Goal: Information Seeking & Learning: Learn about a topic

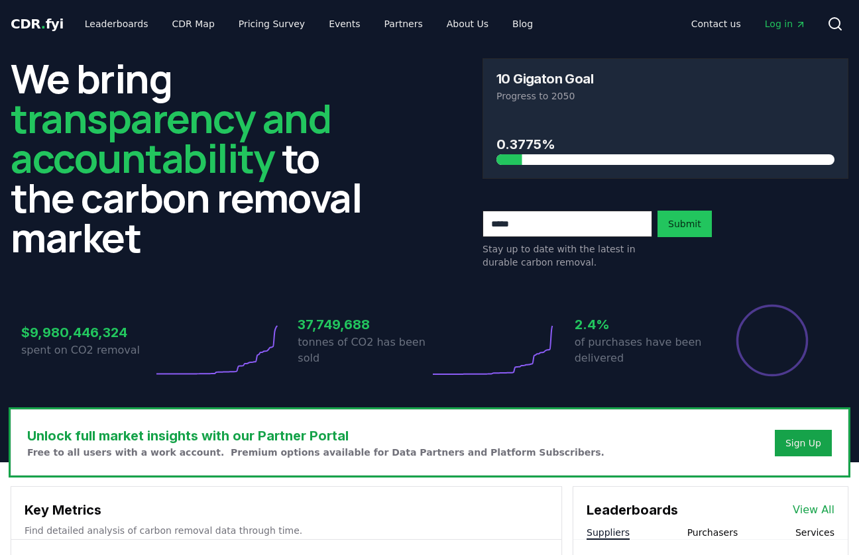
click at [777, 23] on span "Log in" at bounding box center [785, 23] width 41 height 13
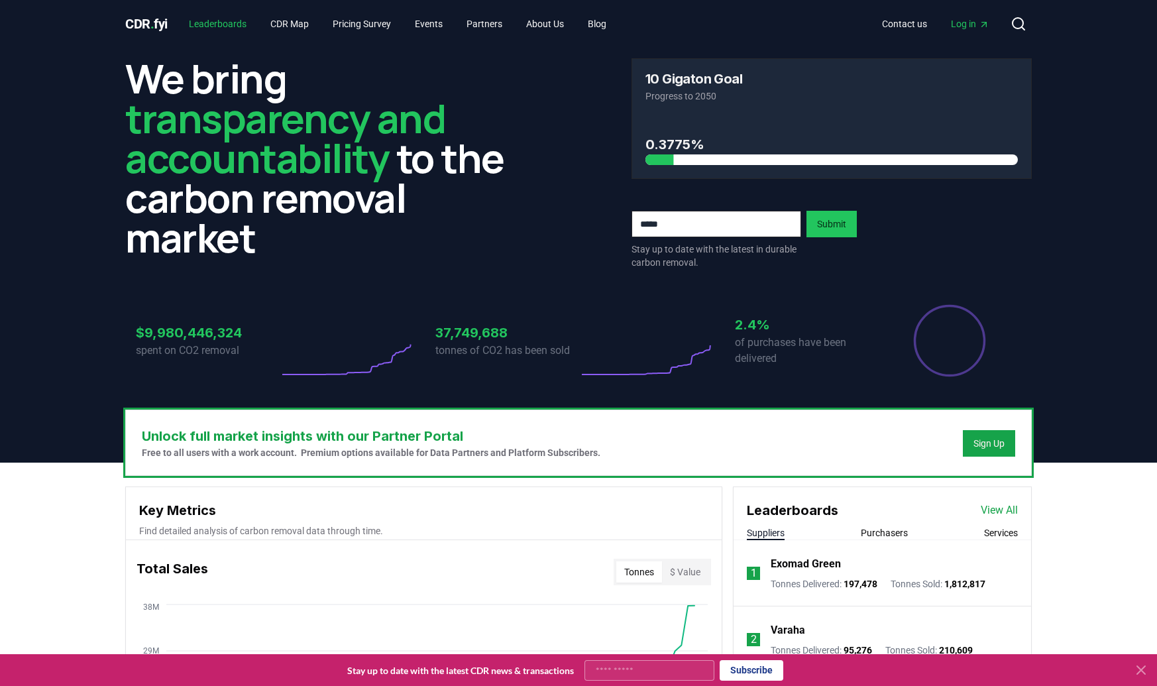
click at [234, 24] on link "Leaderboards" at bounding box center [217, 24] width 79 height 24
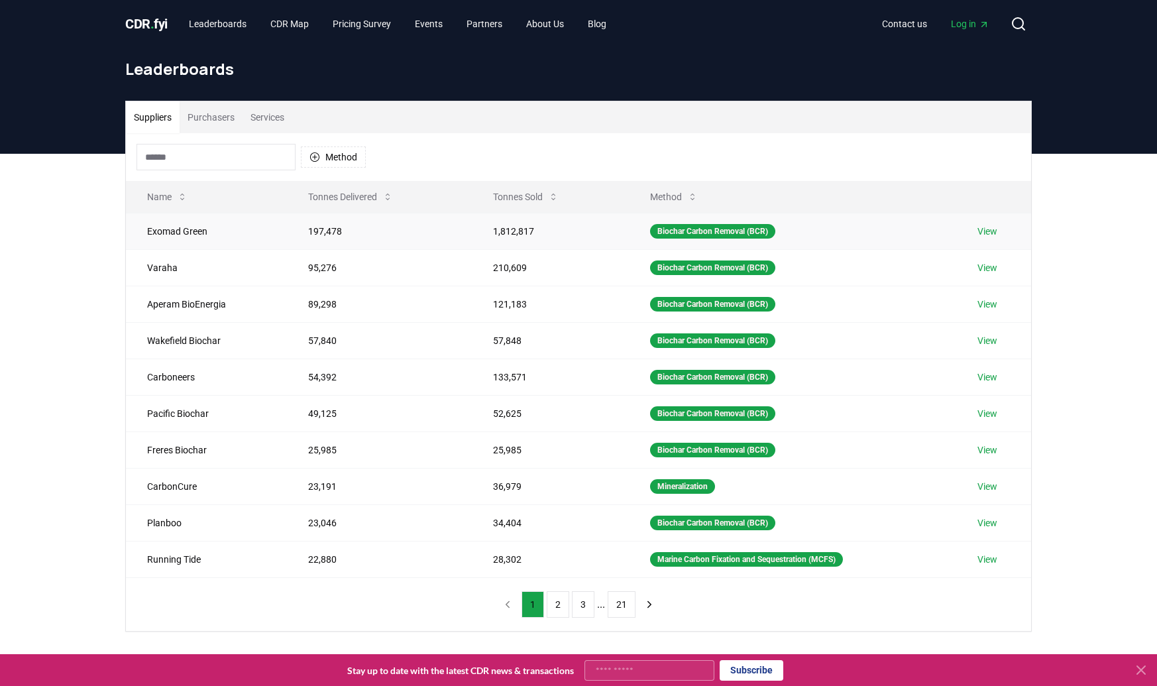
click at [990, 230] on link "View" at bounding box center [987, 231] width 20 height 13
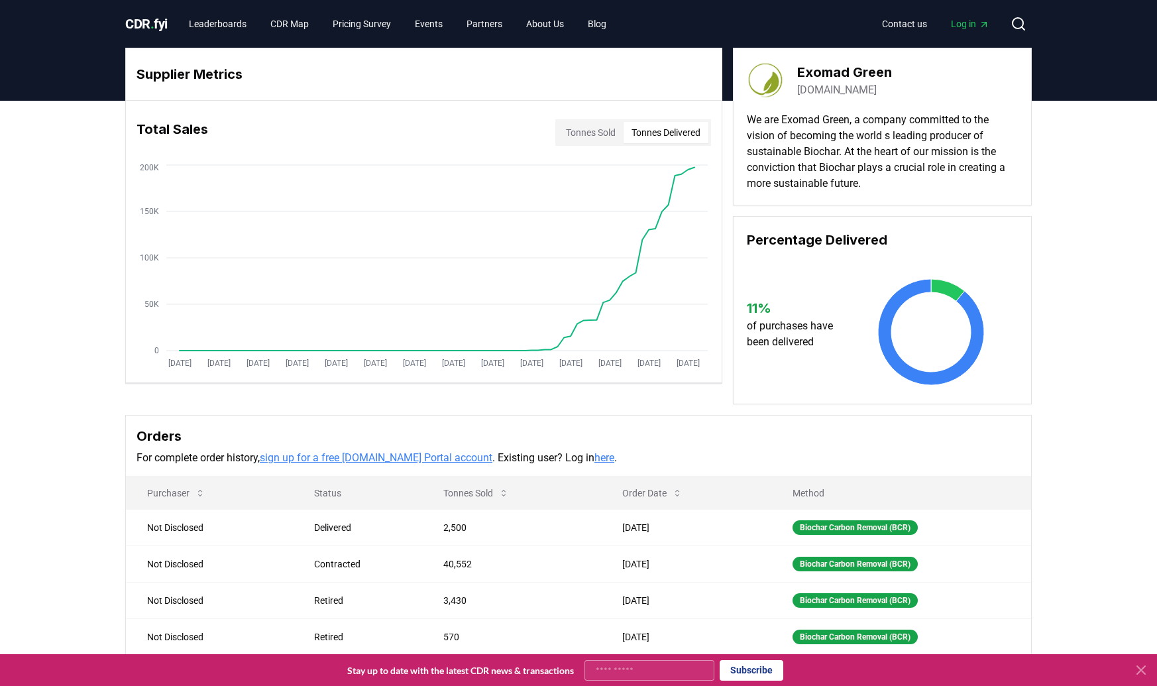
click at [669, 130] on button "Tonnes Delivered" at bounding box center [666, 132] width 85 height 21
click at [577, 137] on button "Tonnes Sold" at bounding box center [591, 132] width 66 height 21
click at [677, 140] on button "Tonnes Delivered" at bounding box center [666, 132] width 85 height 21
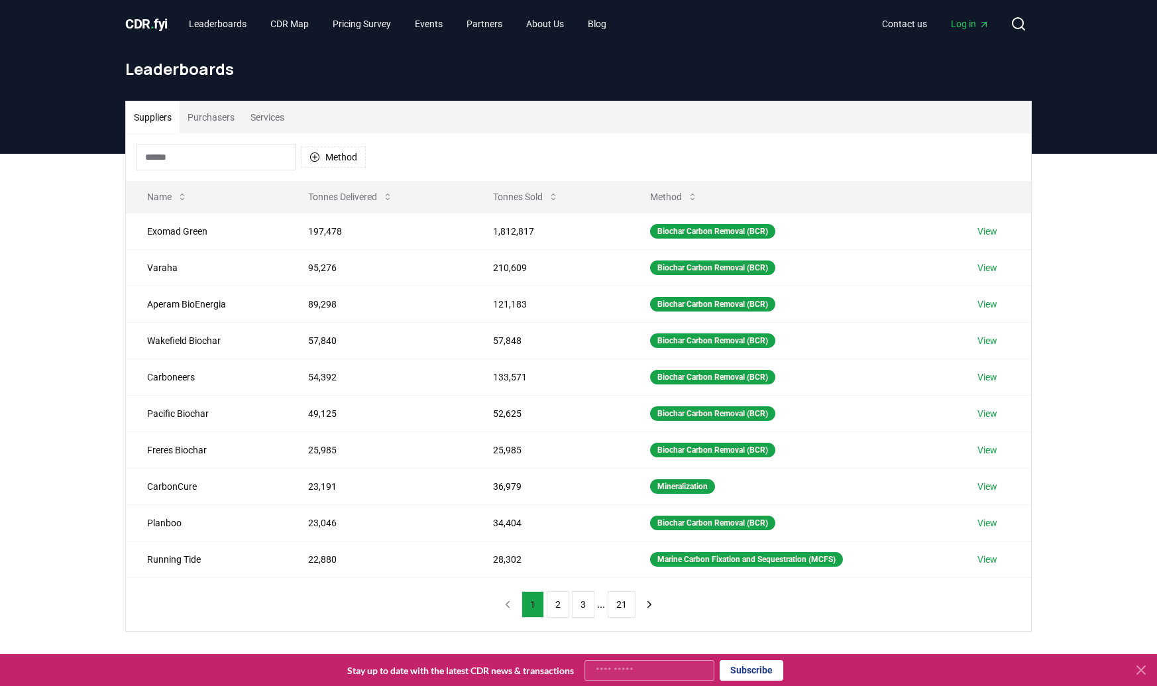
click at [273, 121] on button "Services" at bounding box center [268, 117] width 50 height 32
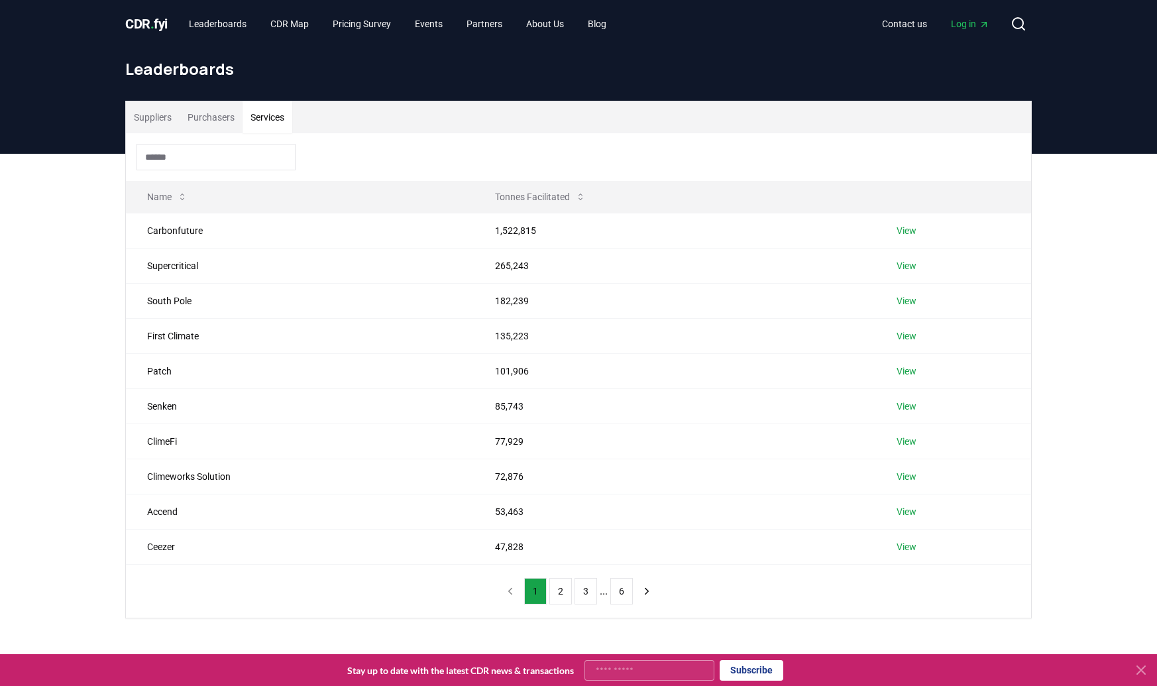
click at [239, 158] on input at bounding box center [216, 157] width 159 height 27
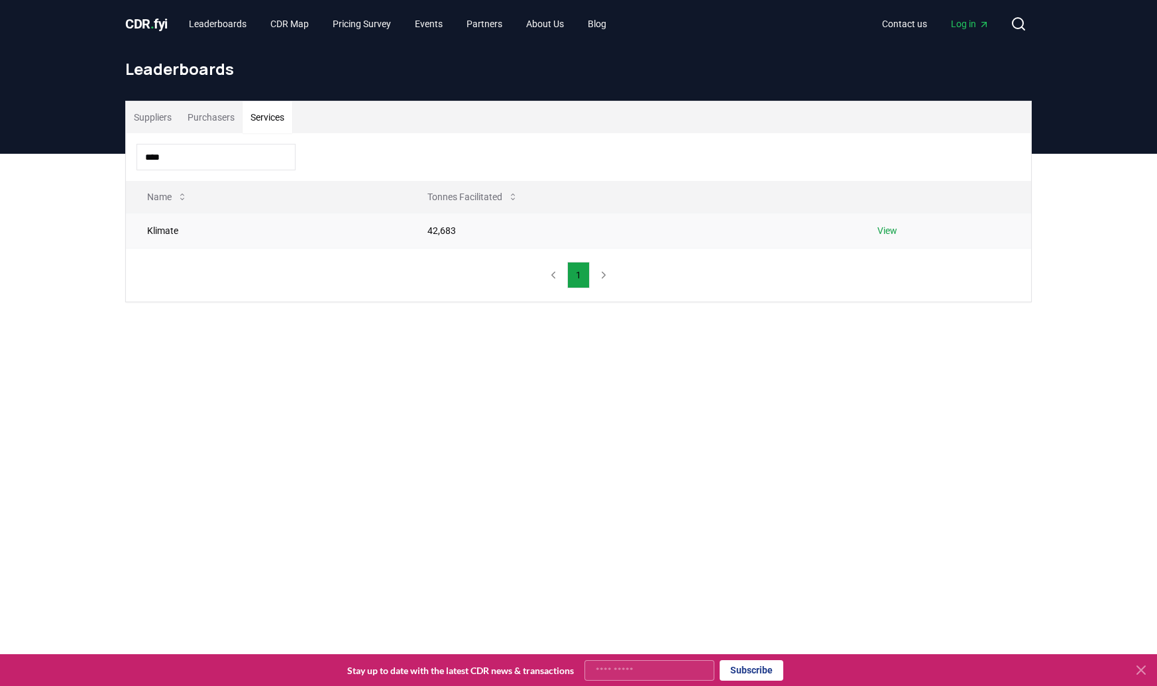
type input "****"
click at [881, 231] on link "View" at bounding box center [887, 230] width 20 height 13
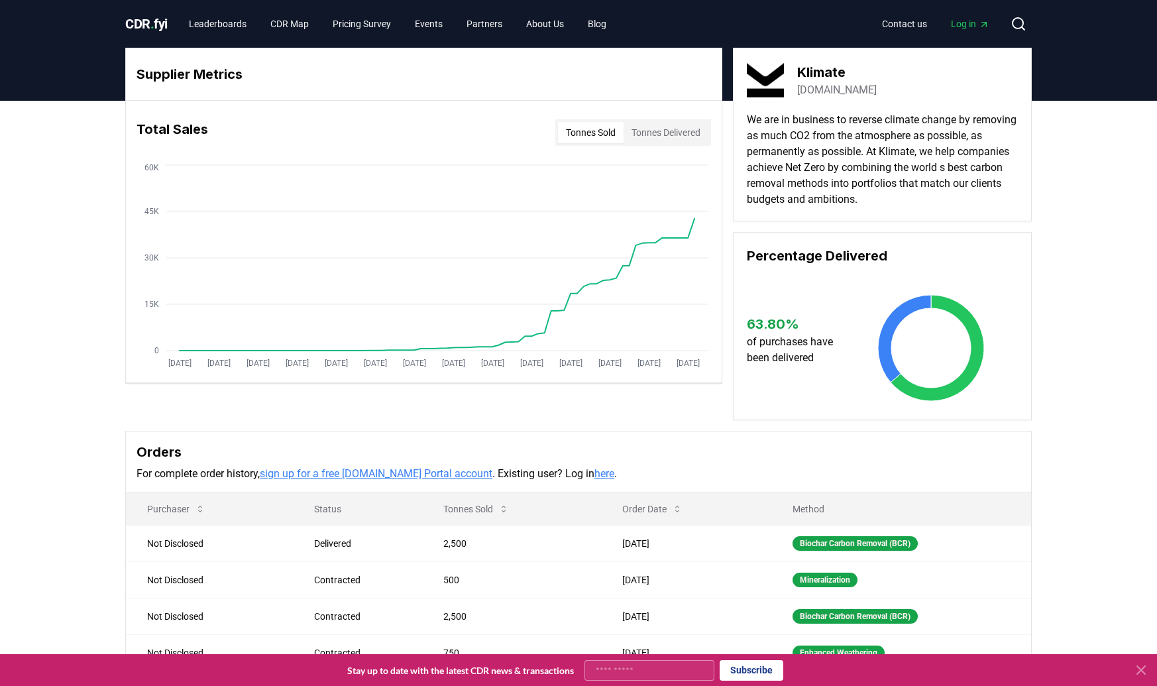
click at [578, 136] on button "Tonnes Sold" at bounding box center [591, 132] width 66 height 21
click at [668, 135] on button "Tonnes Delivered" at bounding box center [666, 132] width 85 height 21
click at [600, 135] on button "Tonnes Sold" at bounding box center [591, 132] width 66 height 21
click at [657, 138] on button "Tonnes Delivered" at bounding box center [666, 132] width 85 height 21
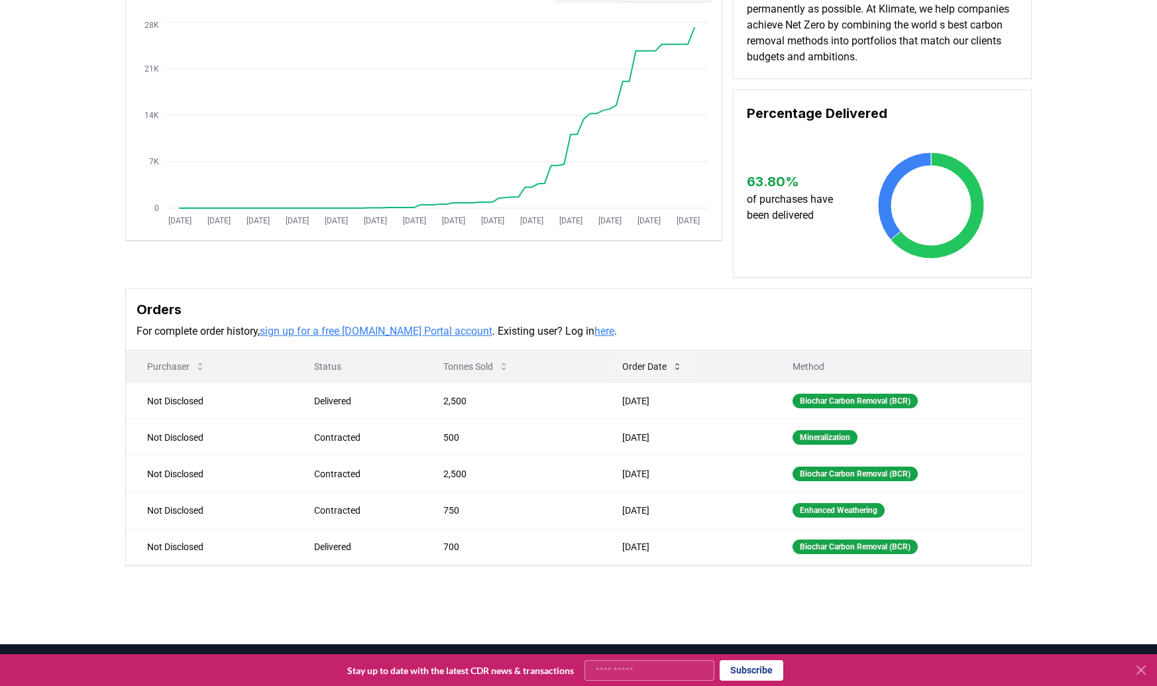
scroll to position [158, 0]
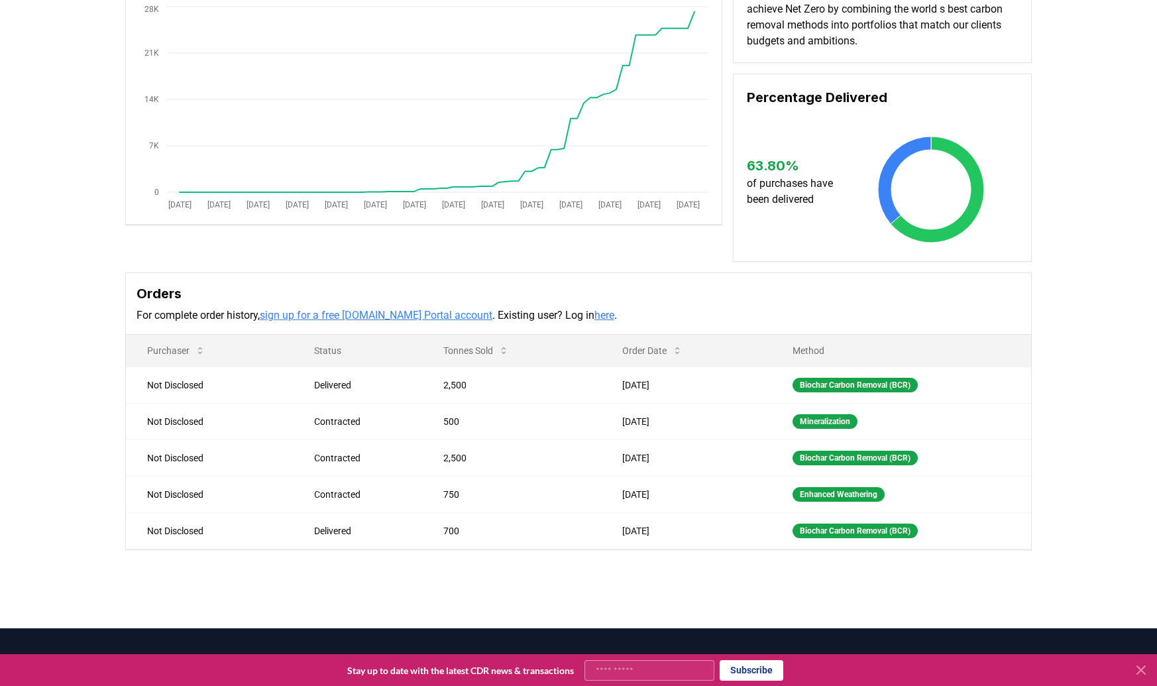
click at [447, 251] on div "Supplier Metrics Total Sales Tonnes Sold Tonnes Delivered [DATE] [DATE] [DATE] …" at bounding box center [578, 75] width 907 height 372
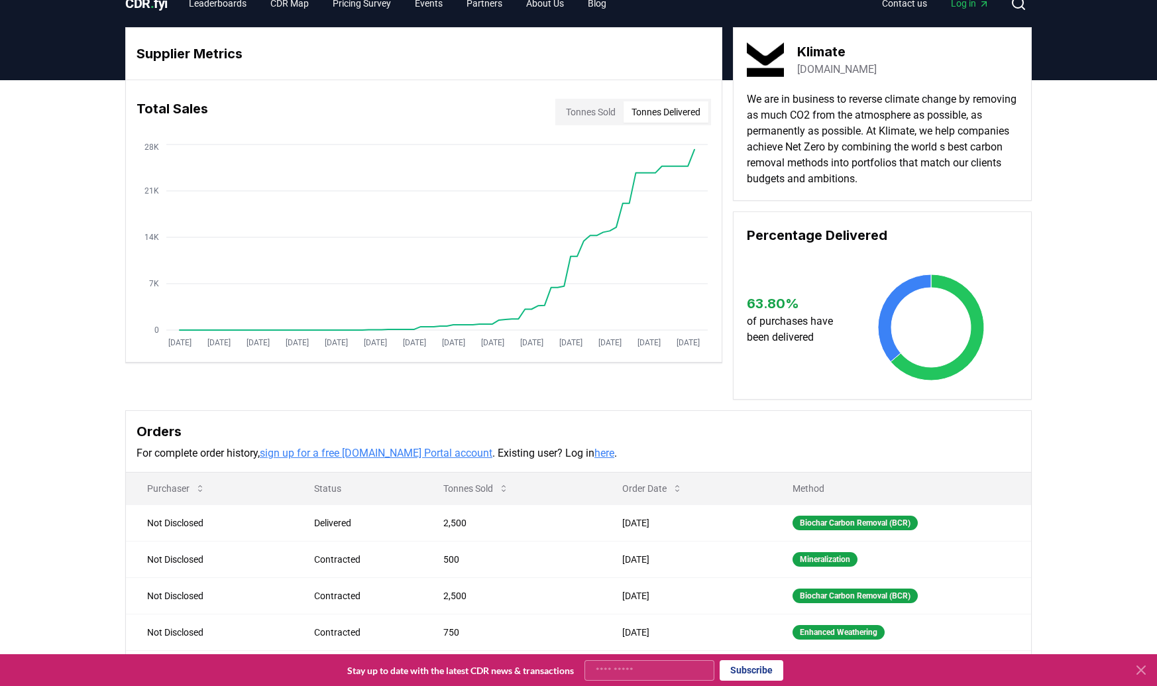
scroll to position [0, 0]
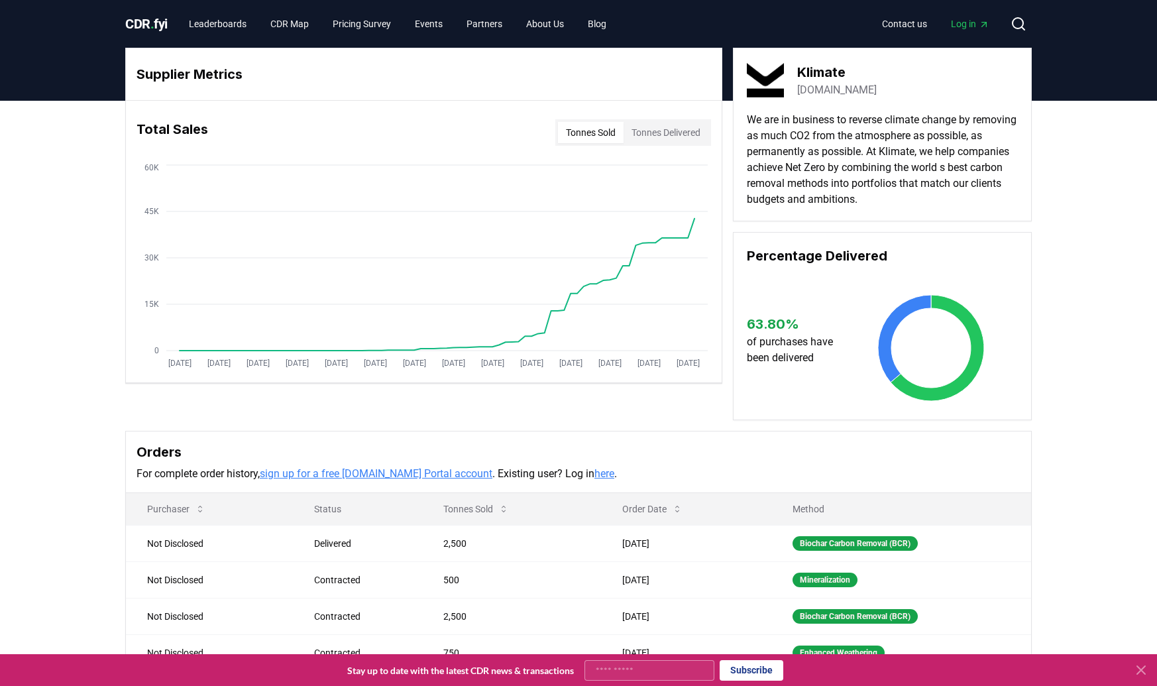
click at [561, 133] on button "Tonnes Sold" at bounding box center [591, 132] width 66 height 21
